Goal: Task Accomplishment & Management: Use online tool/utility

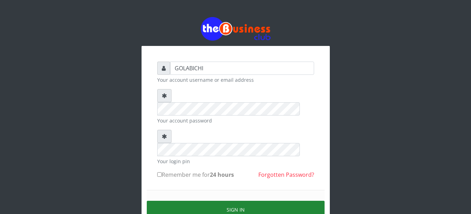
click at [250, 201] on button "Sign in" at bounding box center [236, 210] width 178 height 18
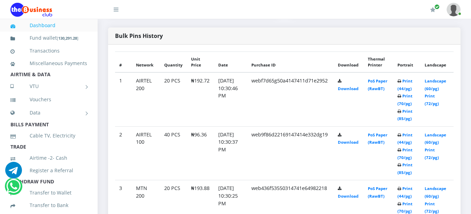
scroll to position [335, 0]
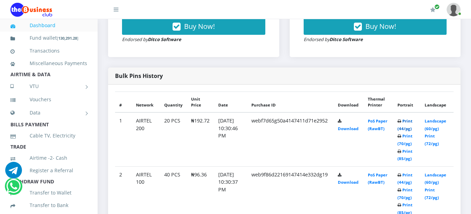
click at [409, 118] on link "Print (44/pg)" at bounding box center [404, 124] width 15 height 13
click at [410, 118] on link "Print (44/pg)" at bounding box center [404, 124] width 15 height 13
